Goal: Task Accomplishment & Management: Use online tool/utility

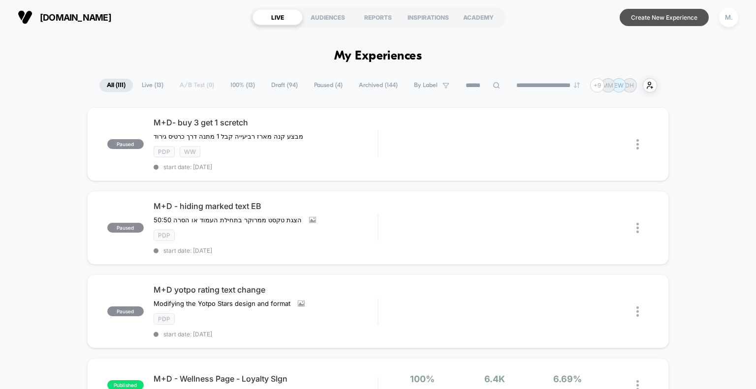
click at [654, 19] on button "Create New Experience" at bounding box center [664, 17] width 89 height 17
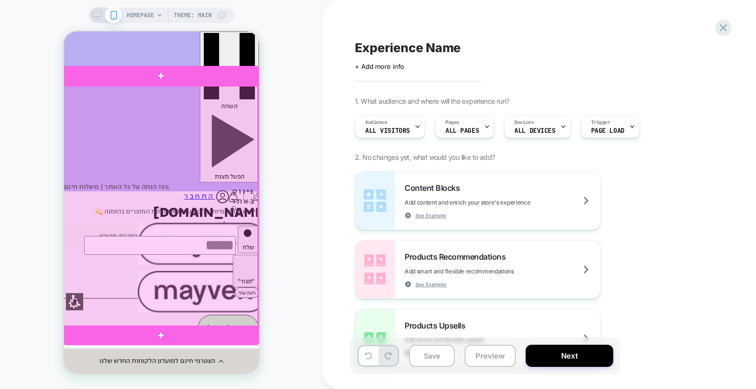
click at [170, 291] on div at bounding box center [160, 206] width 195 height 241
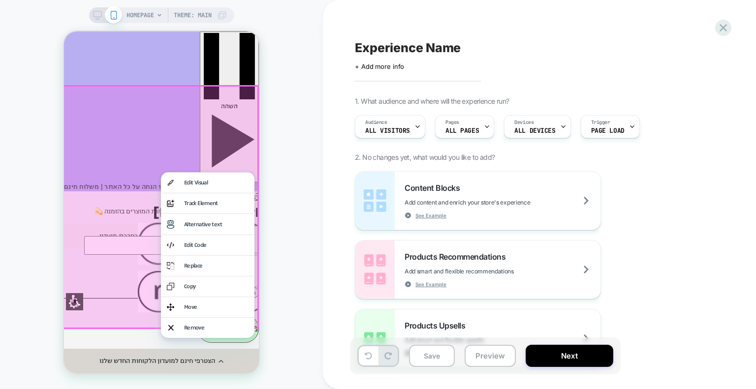
click at [290, 242] on div "HOMEPAGE Theme: MAIN" at bounding box center [161, 195] width 323 height 370
click at [157, 17] on icon at bounding box center [160, 15] width 6 height 6
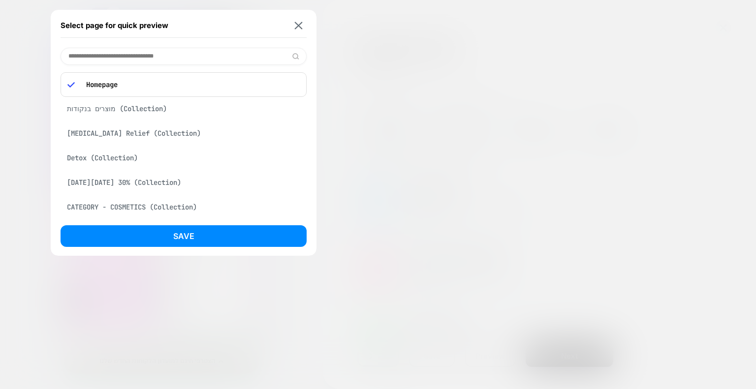
click at [183, 56] on input at bounding box center [184, 56] width 246 height 17
paste input "**********"
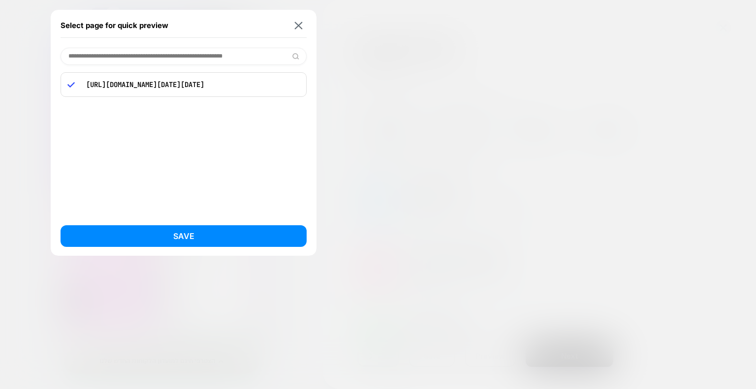
click at [157, 59] on input "**********" at bounding box center [184, 56] width 246 height 17
paste input
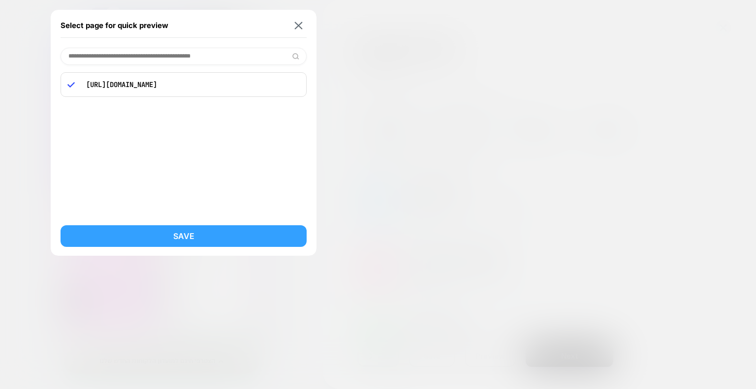
type input "**********"
click at [177, 235] on button "Save" at bounding box center [184, 236] width 246 height 22
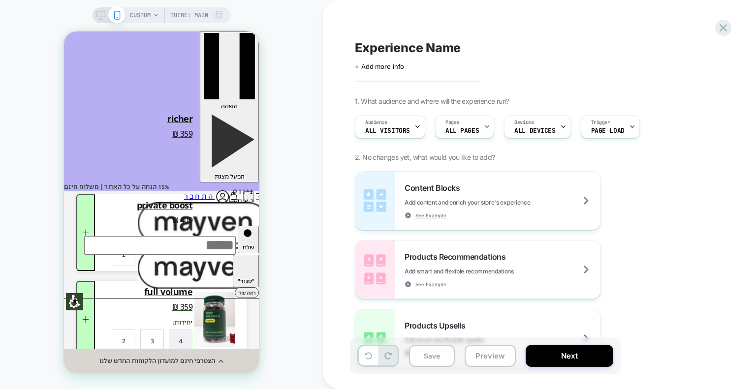
click at [153, 16] on icon at bounding box center [156, 15] width 6 height 6
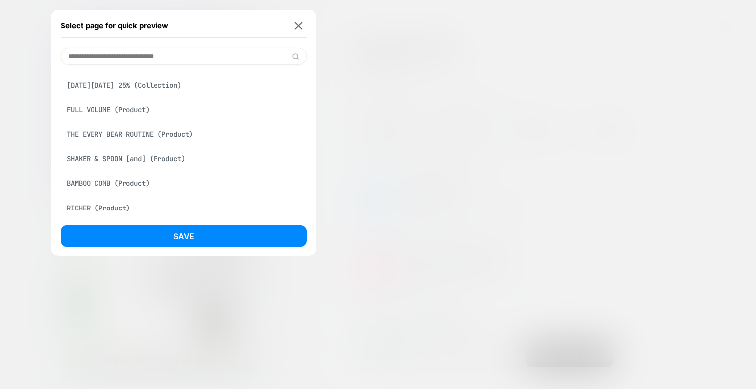
scroll to position [295, 0]
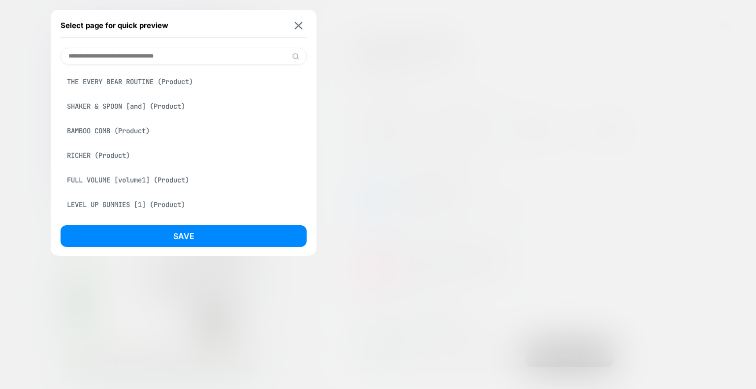
click at [120, 161] on div "RICHER (Product)" at bounding box center [184, 155] width 246 height 19
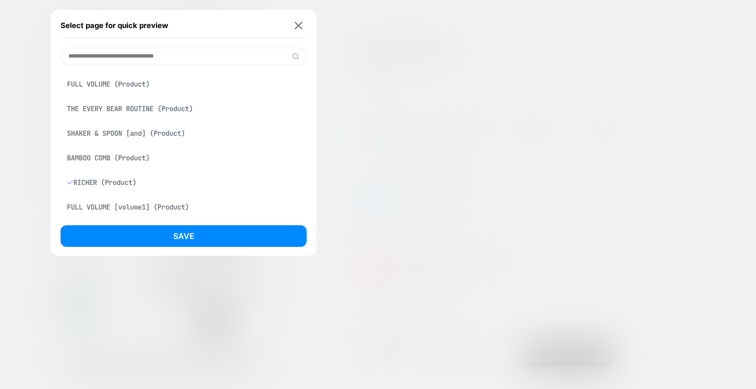
scroll to position [322, 0]
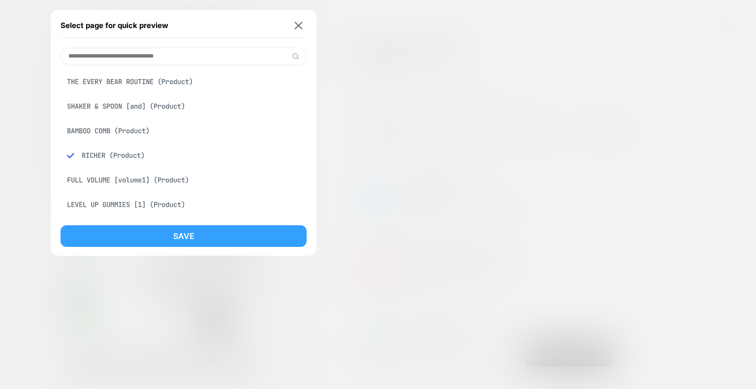
click at [193, 241] on button "Save" at bounding box center [184, 236] width 246 height 22
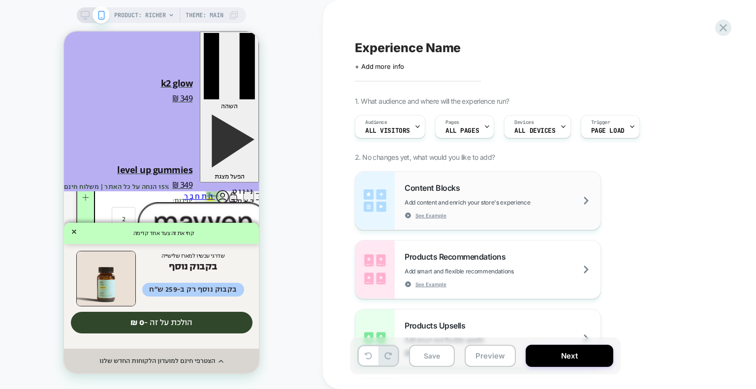
scroll to position [0, 0]
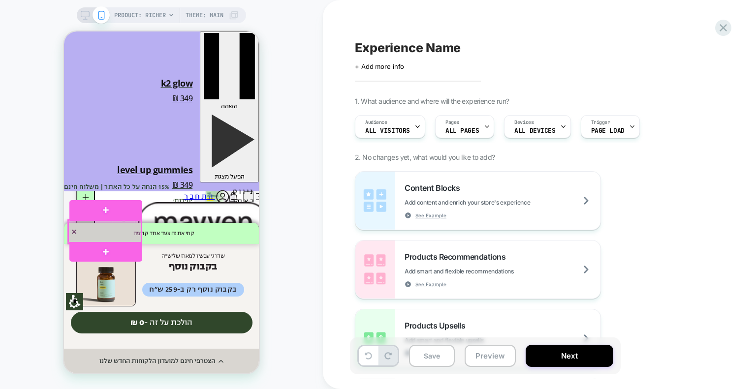
click at [133, 229] on div at bounding box center [104, 232] width 73 height 23
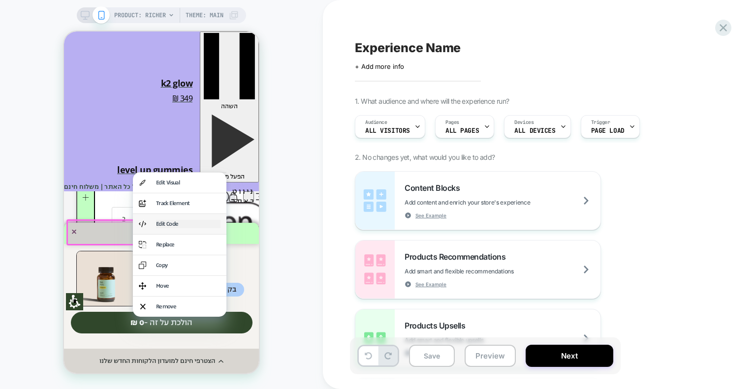
click at [180, 223] on div "Edit Code" at bounding box center [188, 224] width 64 height 8
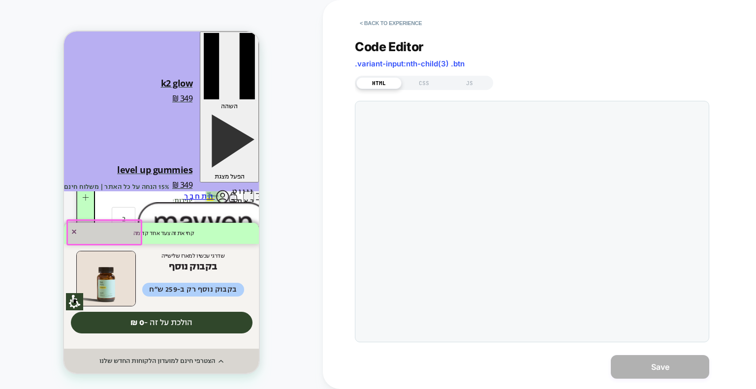
scroll to position [323, 0]
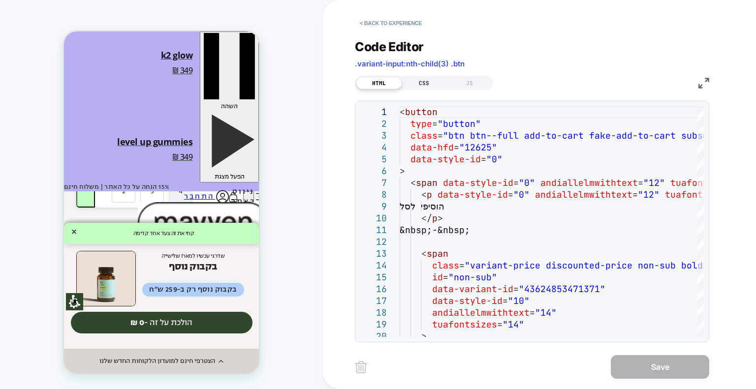
click at [419, 82] on div "CSS" at bounding box center [424, 83] width 45 height 12
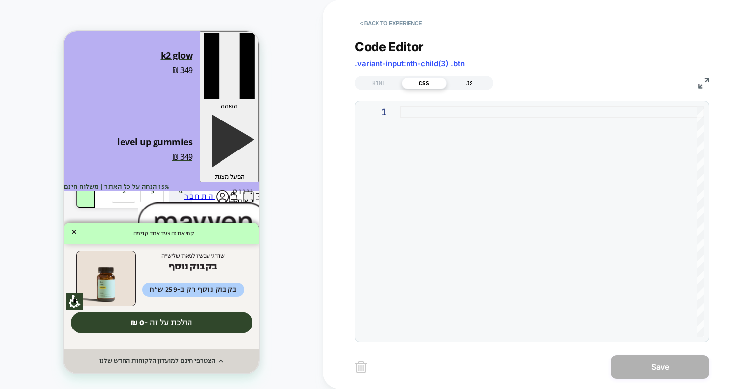
click at [465, 84] on div "JS" at bounding box center [469, 83] width 45 height 12
click at [381, 82] on div "HTML" at bounding box center [378, 83] width 45 height 12
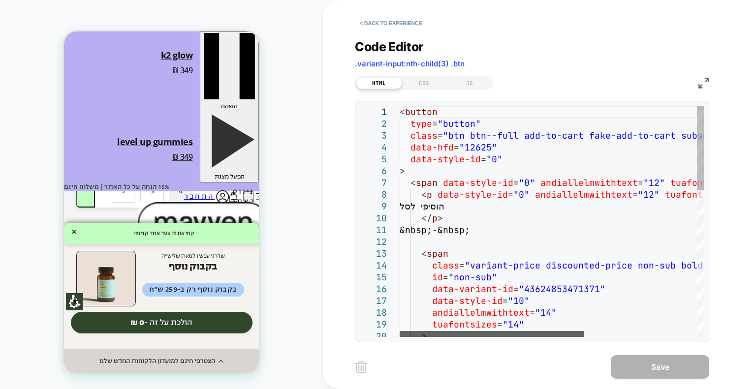
click at [400, 331] on div at bounding box center [492, 334] width 184 height 6
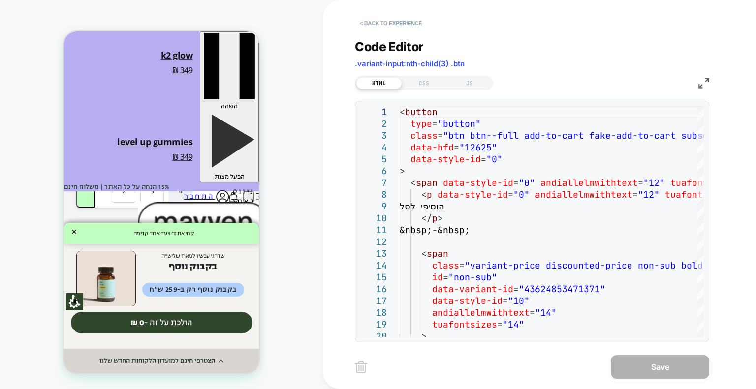
click at [367, 21] on button "< Back to experience" at bounding box center [391, 23] width 72 height 16
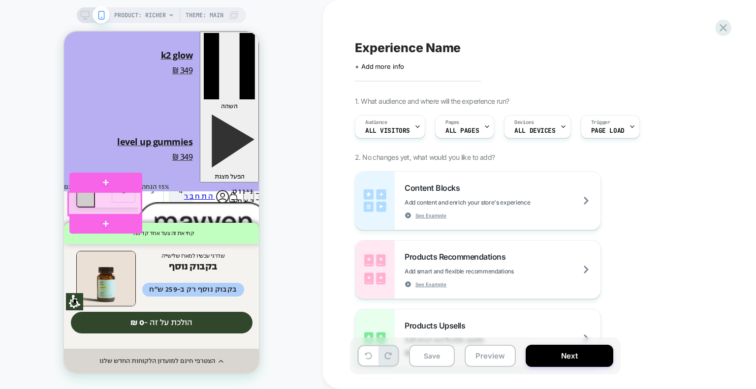
click at [137, 203] on div at bounding box center [104, 204] width 73 height 23
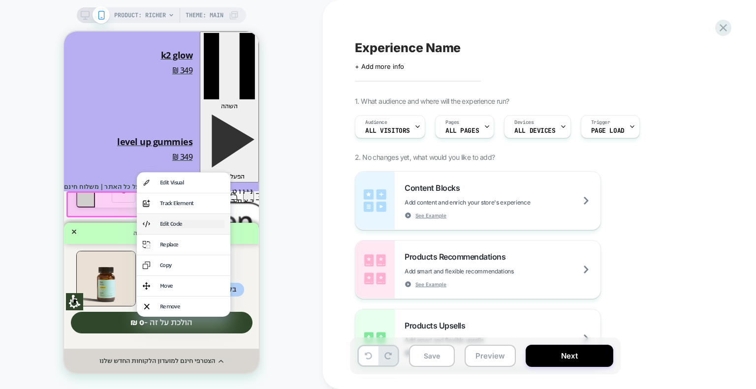
click at [199, 226] on div "Edit Code" at bounding box center [192, 224] width 64 height 8
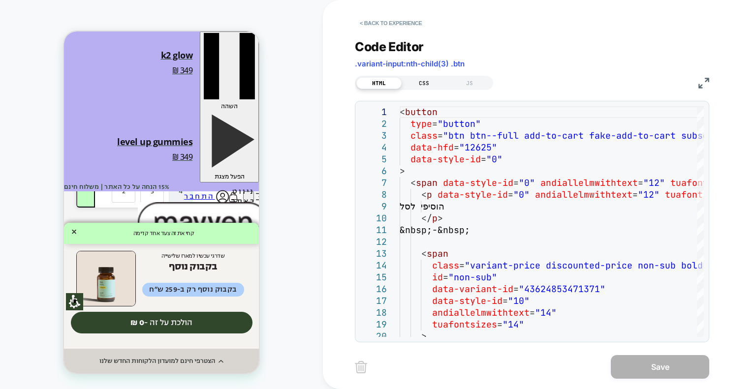
click at [416, 83] on div "CSS" at bounding box center [424, 83] width 45 height 12
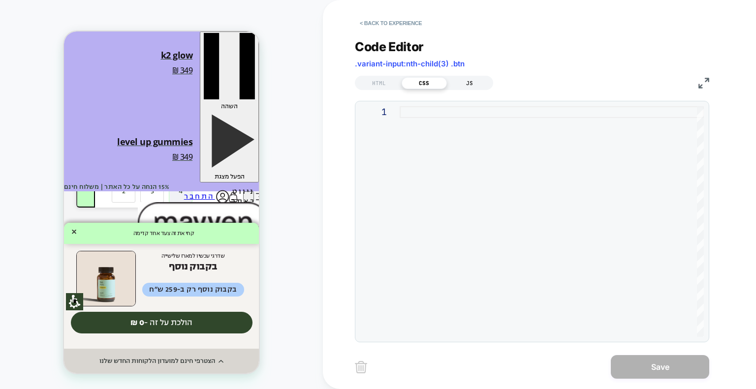
click at [463, 82] on div "JS" at bounding box center [469, 83] width 45 height 12
click at [381, 84] on div "HTML" at bounding box center [378, 83] width 45 height 12
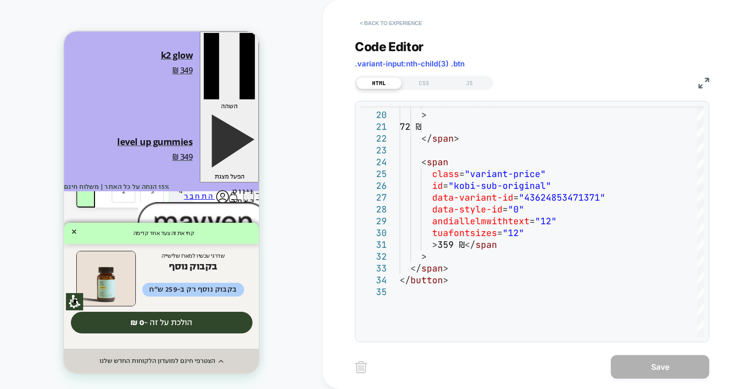
click at [371, 18] on button "< Back to experience" at bounding box center [391, 23] width 72 height 16
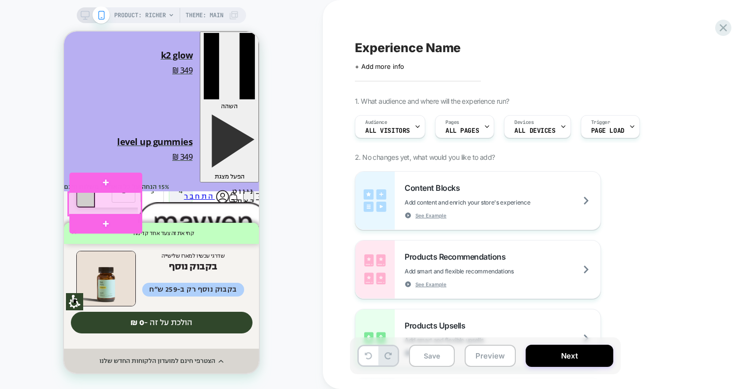
click at [141, 206] on div at bounding box center [104, 204] width 73 height 23
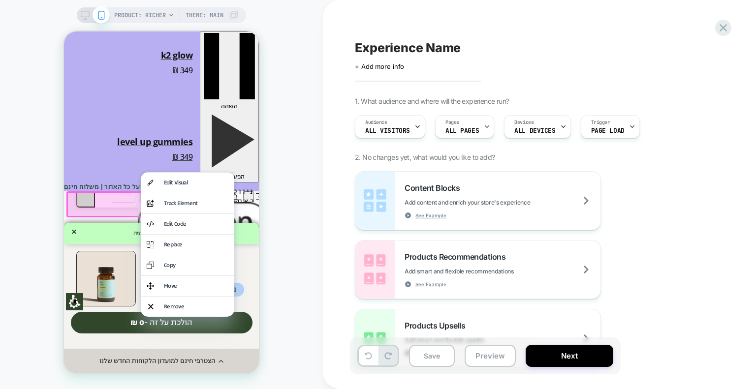
click at [299, 210] on div "PRODUCT: RICHER Theme: MAIN" at bounding box center [161, 195] width 323 height 370
click at [285, 191] on div "PRODUCT: RICHER Theme: MAIN" at bounding box center [161, 195] width 323 height 370
click at [290, 248] on div "PRODUCT: RICHER Theme: MAIN" at bounding box center [161, 195] width 323 height 370
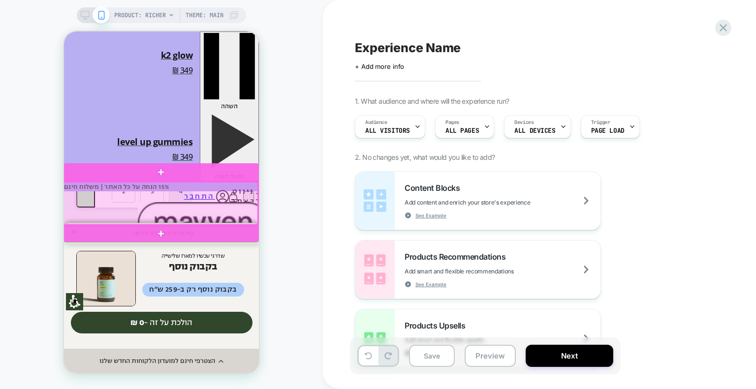
click at [222, 186] on div at bounding box center [160, 204] width 195 height 44
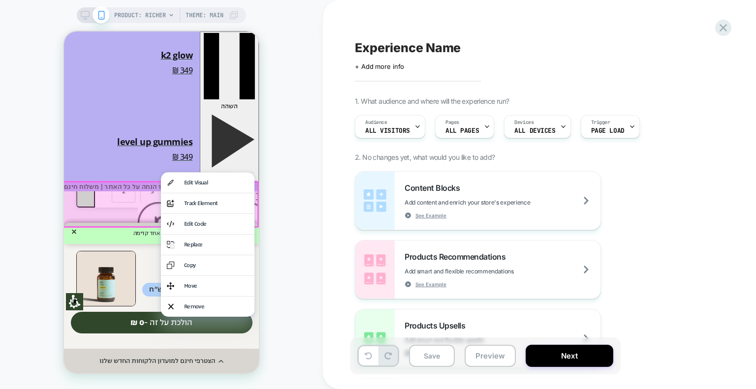
drag, startPoint x: 218, startPoint y: 230, endPoint x: 243, endPoint y: 227, distance: 24.8
click at [219, 230] on div "Edit Code" at bounding box center [208, 224] width 94 height 20
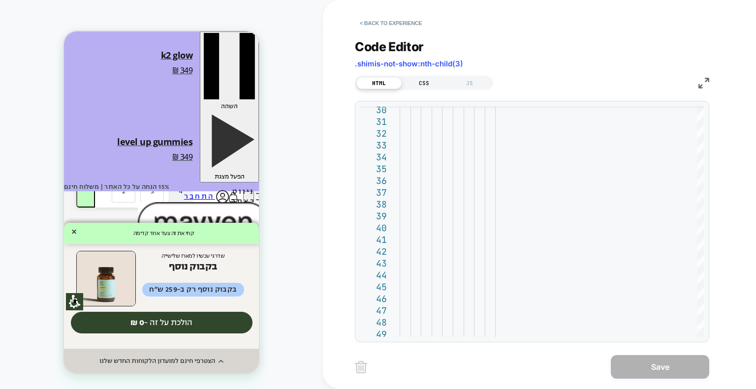
click at [422, 82] on div "CSS" at bounding box center [424, 83] width 45 height 12
click at [386, 79] on div "HTML" at bounding box center [378, 83] width 45 height 12
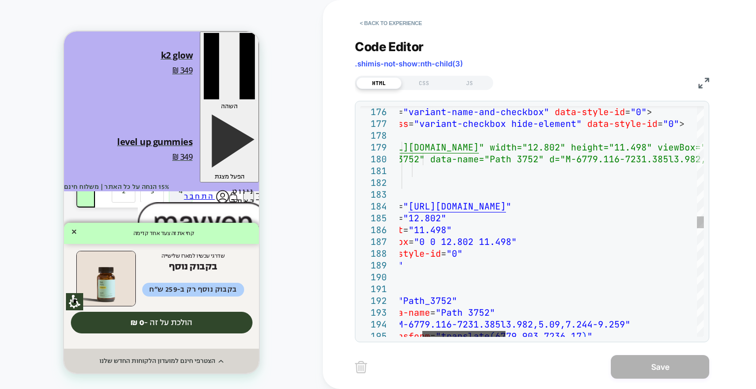
click at [492, 333] on div at bounding box center [463, 334] width 83 height 6
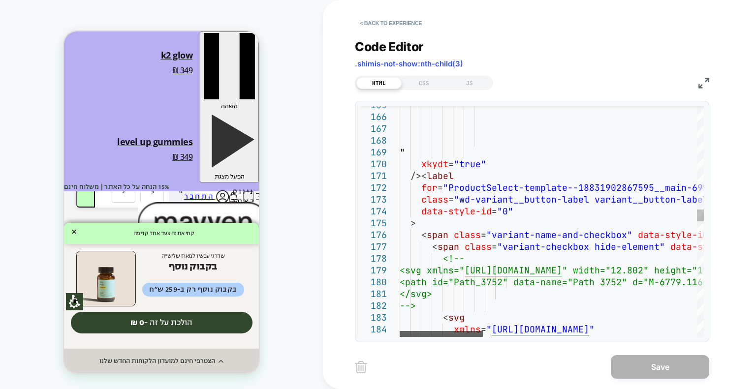
click at [428, 337] on div at bounding box center [441, 334] width 83 height 6
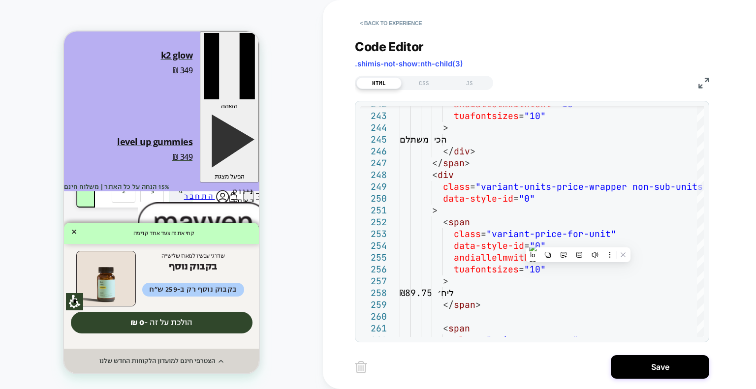
click at [703, 84] on img at bounding box center [704, 83] width 11 height 11
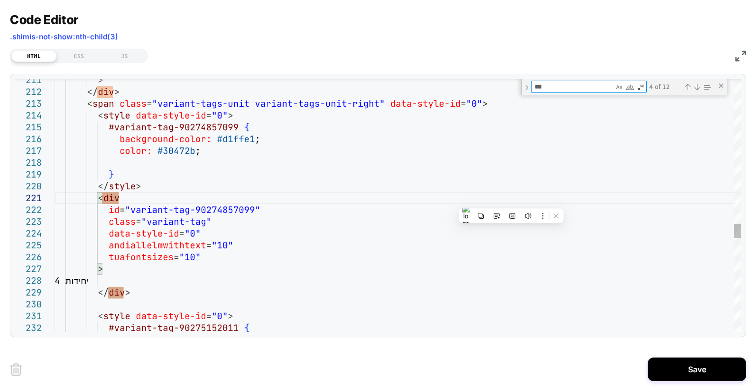
type textarea "**********"
type textarea "*"
type textarea "**********"
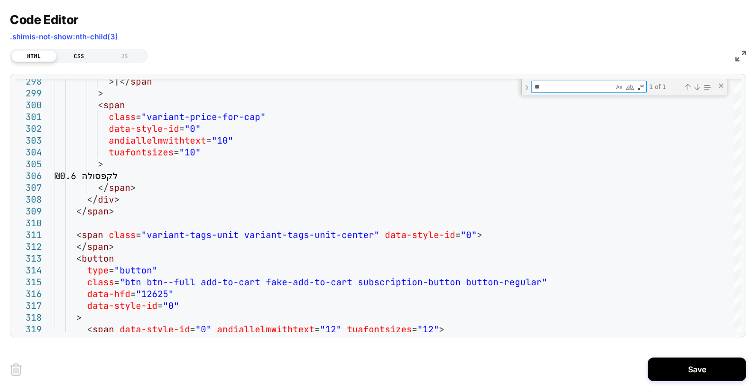
type textarea "**"
click at [85, 53] on div "CSS" at bounding box center [79, 56] width 45 height 12
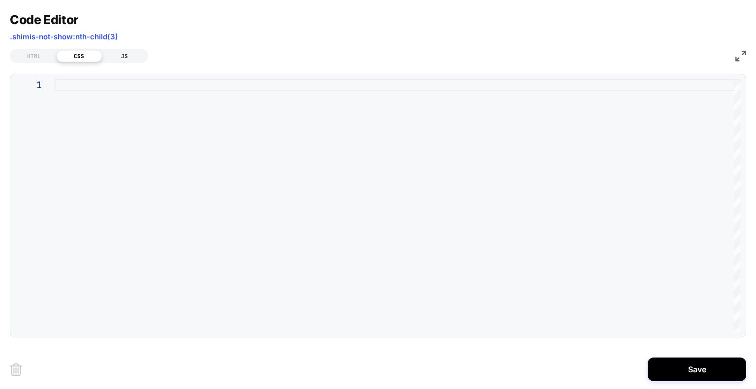
drag, startPoint x: 119, startPoint y: 57, endPoint x: 79, endPoint y: 37, distance: 44.7
click at [119, 56] on div "JS" at bounding box center [124, 56] width 45 height 12
click at [739, 57] on img at bounding box center [741, 56] width 11 height 11
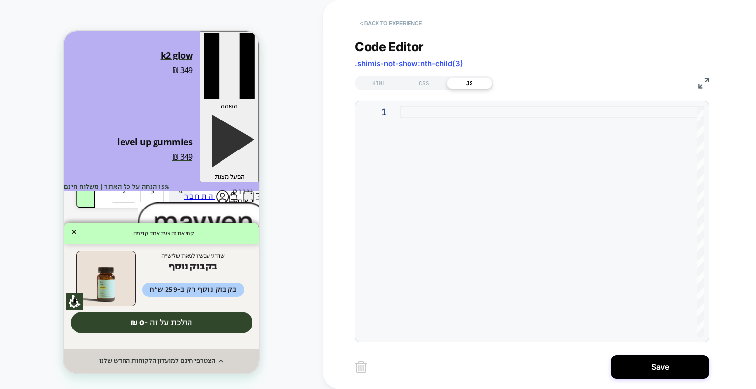
click at [378, 23] on button "< Back to experience" at bounding box center [391, 23] width 72 height 16
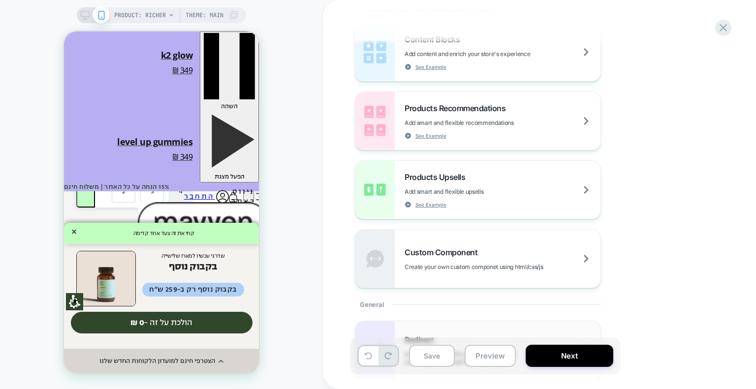
scroll to position [246, 0]
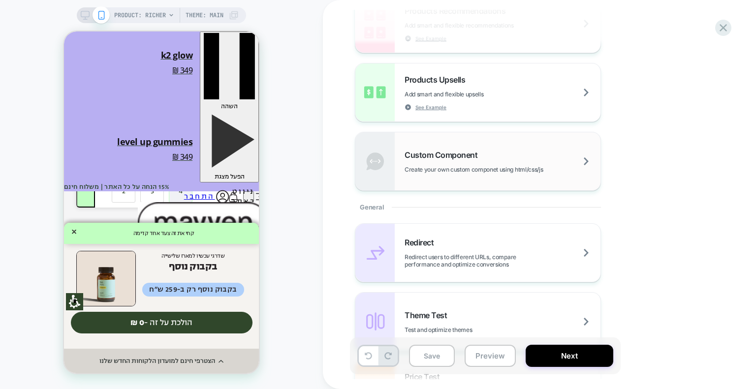
click at [514, 143] on div "Custom Component Create your own custom componet using html/css/js" at bounding box center [477, 161] width 245 height 58
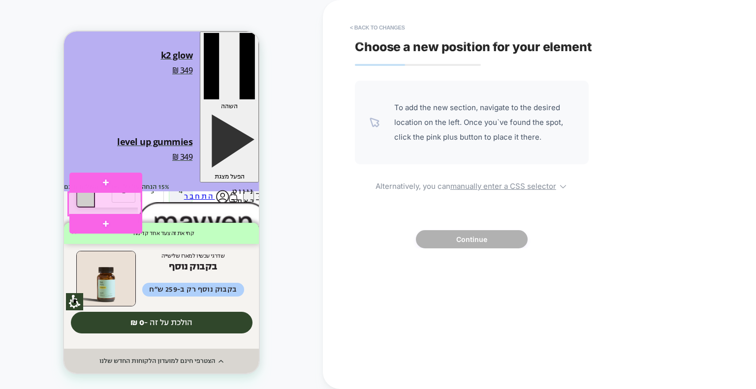
click at [134, 201] on div at bounding box center [104, 204] width 73 height 23
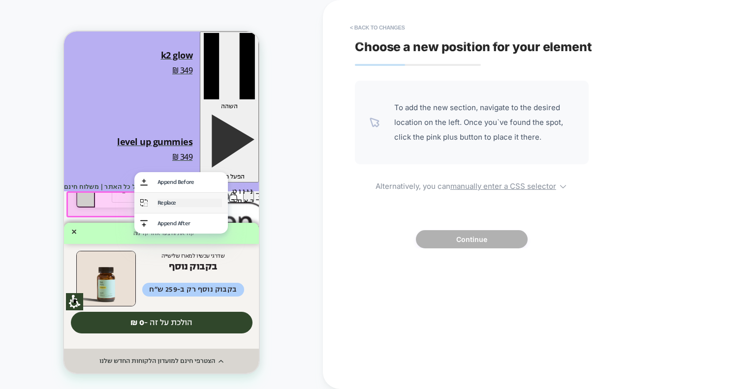
click at [188, 206] on div "Replace" at bounding box center [190, 203] width 64 height 8
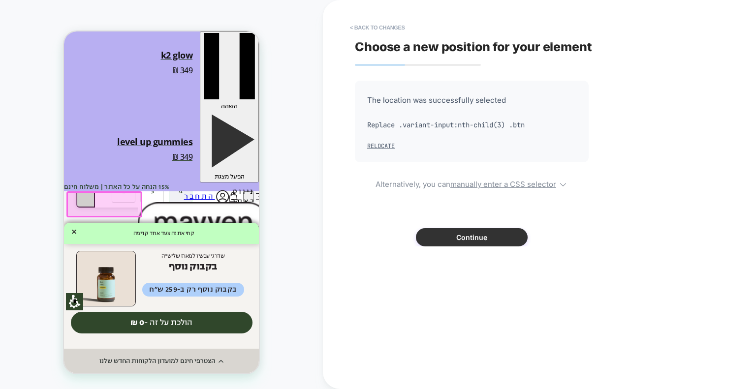
click at [474, 240] on button "Continue" at bounding box center [472, 237] width 112 height 18
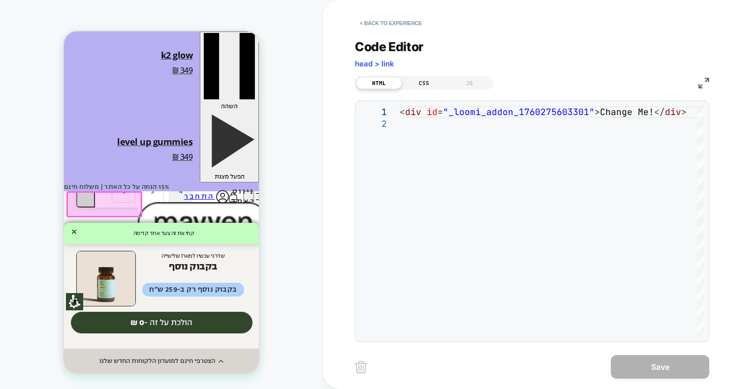
click at [425, 82] on div "CSS" at bounding box center [424, 83] width 45 height 12
click at [386, 86] on div "HTML" at bounding box center [378, 83] width 45 height 12
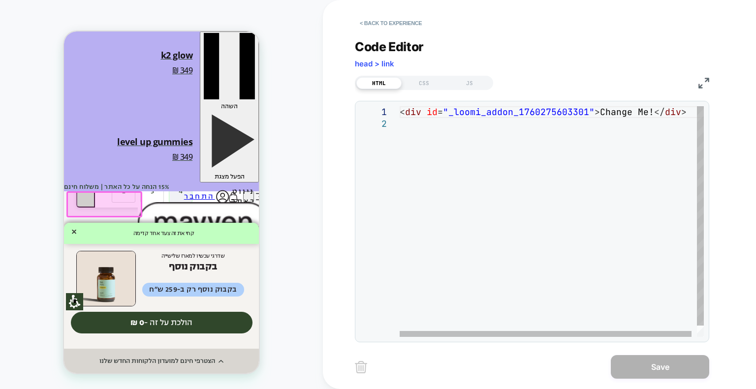
click at [408, 128] on div "< div id = "_loomi_addon_1760275603301" > Change Me! </ div >" at bounding box center [555, 227] width 310 height 243
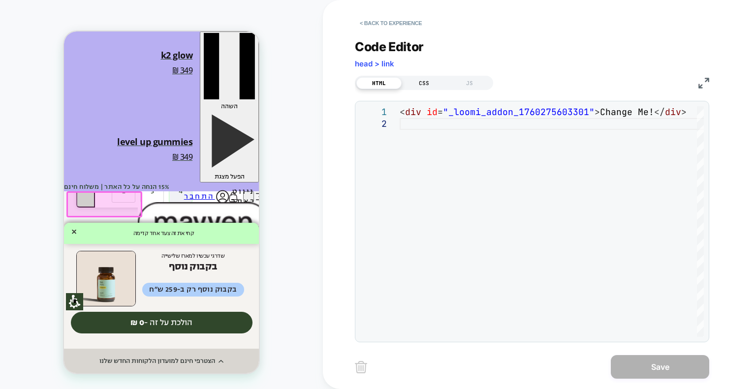
click at [414, 80] on div "CSS" at bounding box center [424, 83] width 45 height 12
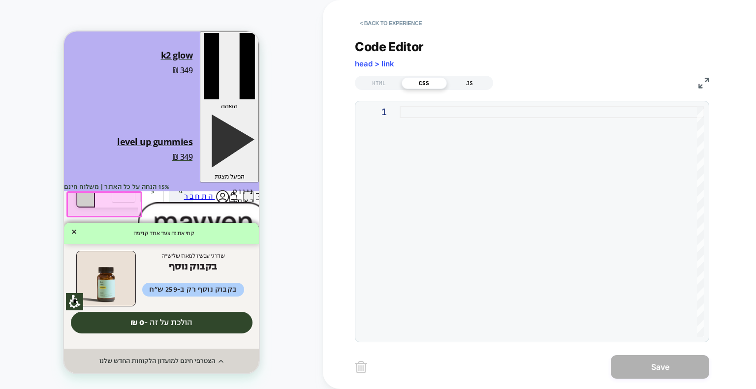
click at [466, 81] on div "JS" at bounding box center [469, 83] width 45 height 12
click at [422, 81] on div "CSS" at bounding box center [424, 83] width 45 height 12
click at [378, 84] on div "HTML" at bounding box center [378, 83] width 45 height 12
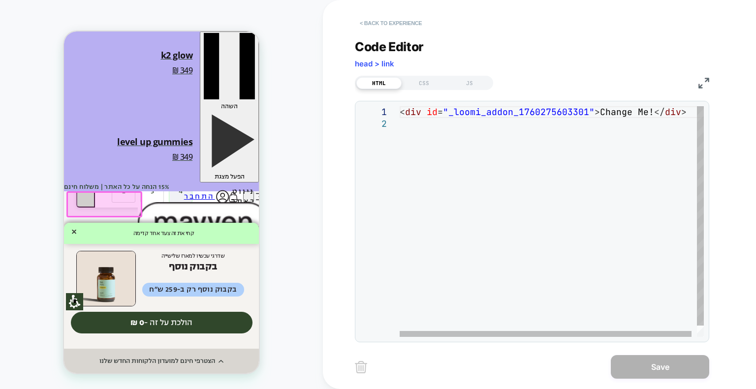
click at [371, 17] on button "< Back to experience" at bounding box center [391, 23] width 72 height 16
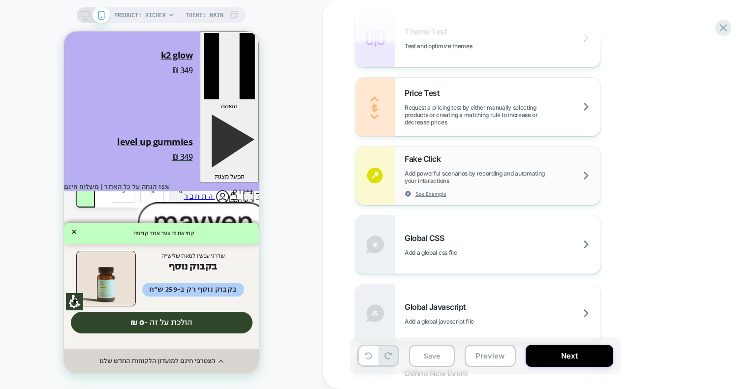
scroll to position [542, 0]
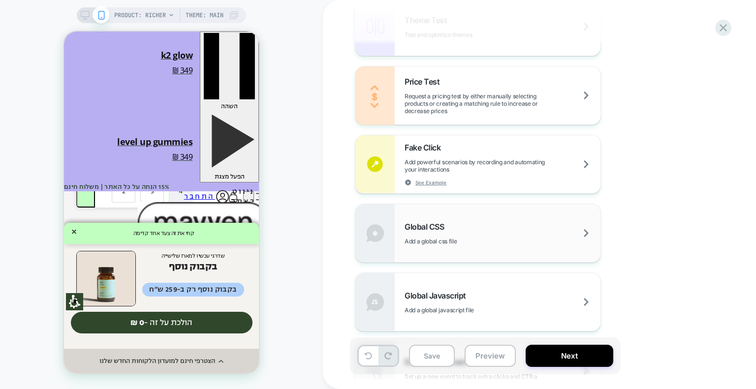
click at [514, 240] on div "Global CSS Add a global css file" at bounding box center [503, 233] width 196 height 23
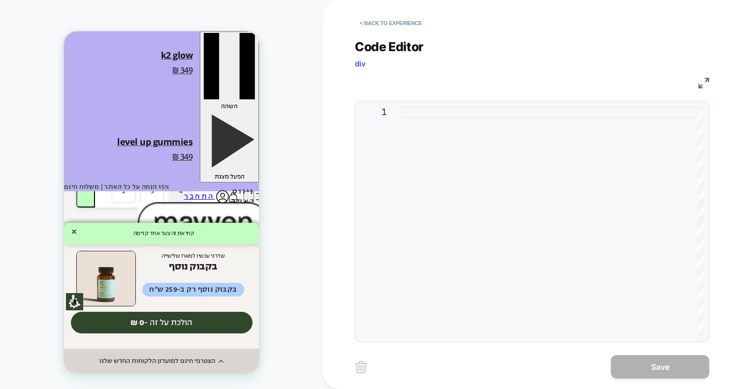
click at [443, 115] on div at bounding box center [552, 221] width 304 height 231
click at [429, 112] on div at bounding box center [552, 221] width 304 height 231
type textarea "*"
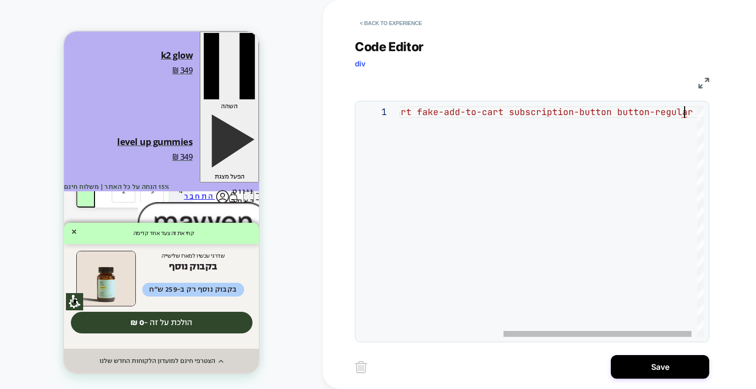
type textarea "**********"
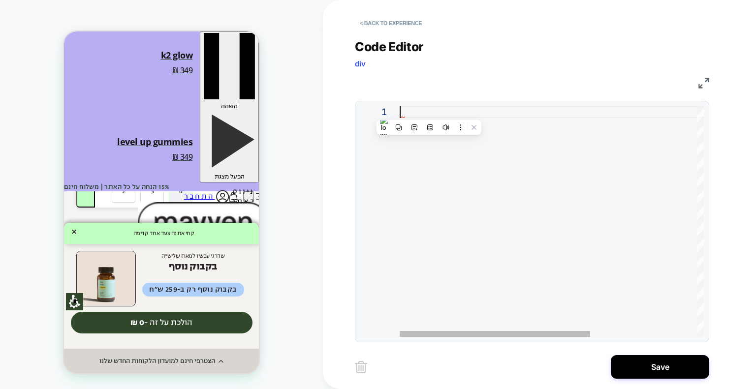
scroll to position [0, 0]
type textarea "*"
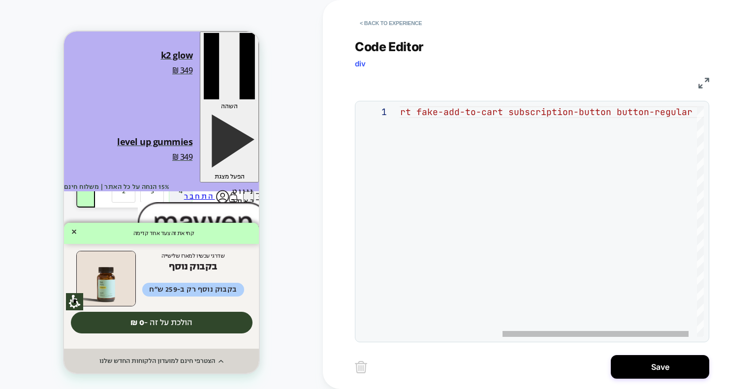
scroll to position [0, 462]
type textarea "**********"
